Goal: Check status: Check status

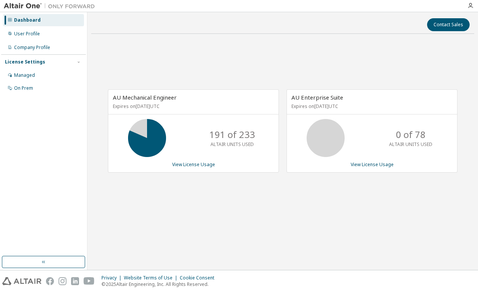
click at [268, 43] on div "AU Mechanical Engineer Expires on [DATE] UTC 191 of 233 ALTAIR UNITS USED View …" at bounding box center [282, 134] width 383 height 189
drag, startPoint x: 0, startPoint y: 0, endPoint x: 268, endPoint y: 43, distance: 271.8
click at [268, 43] on div "AU Mechanical Engineer Expires on [DATE] UTC 191 of 233 ALTAIR UNITS USED View …" at bounding box center [282, 134] width 383 height 189
